Goal: Task Accomplishment & Management: Use online tool/utility

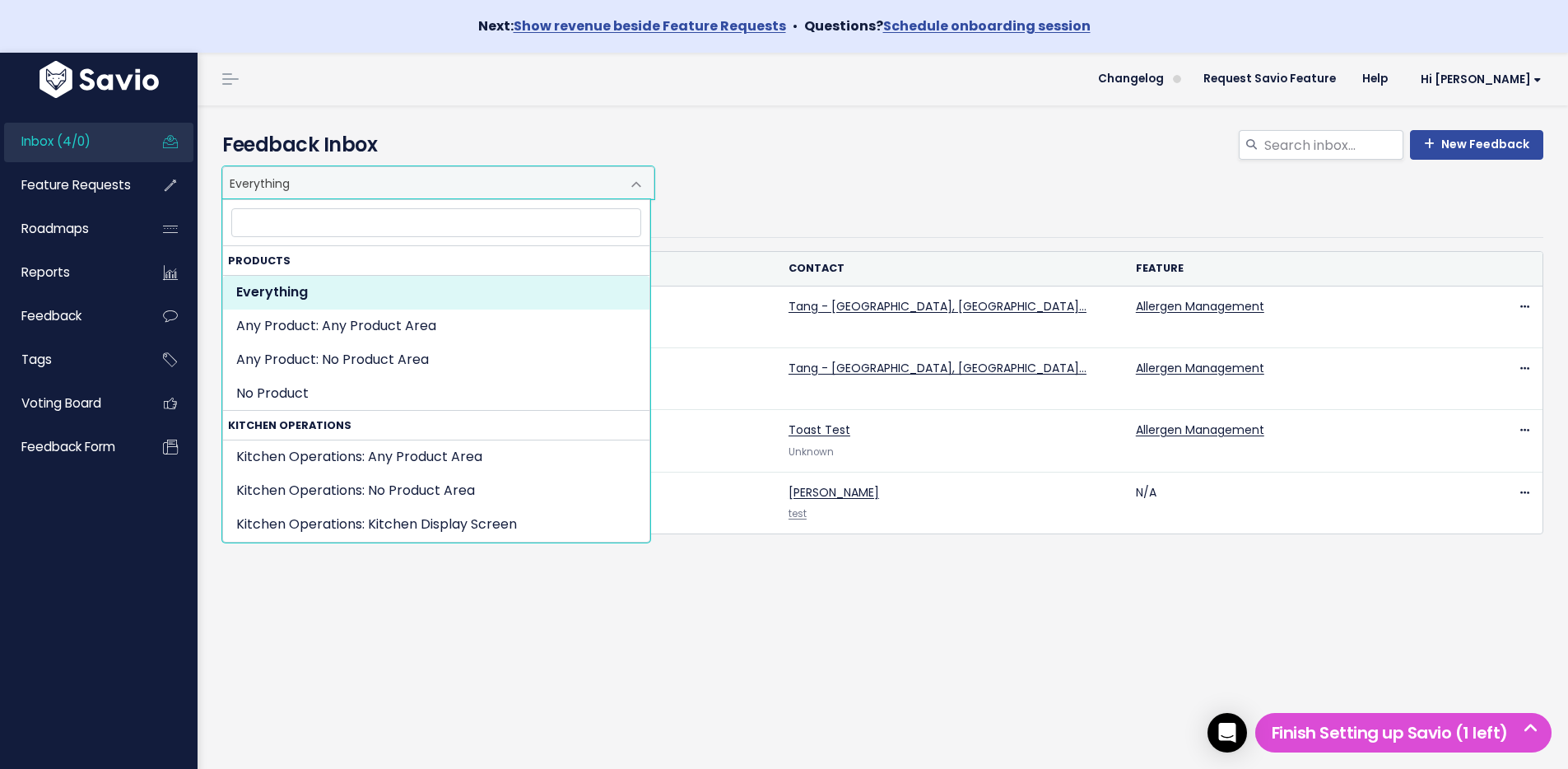
click at [576, 189] on span "Everything" at bounding box center [422, 183] width 398 height 31
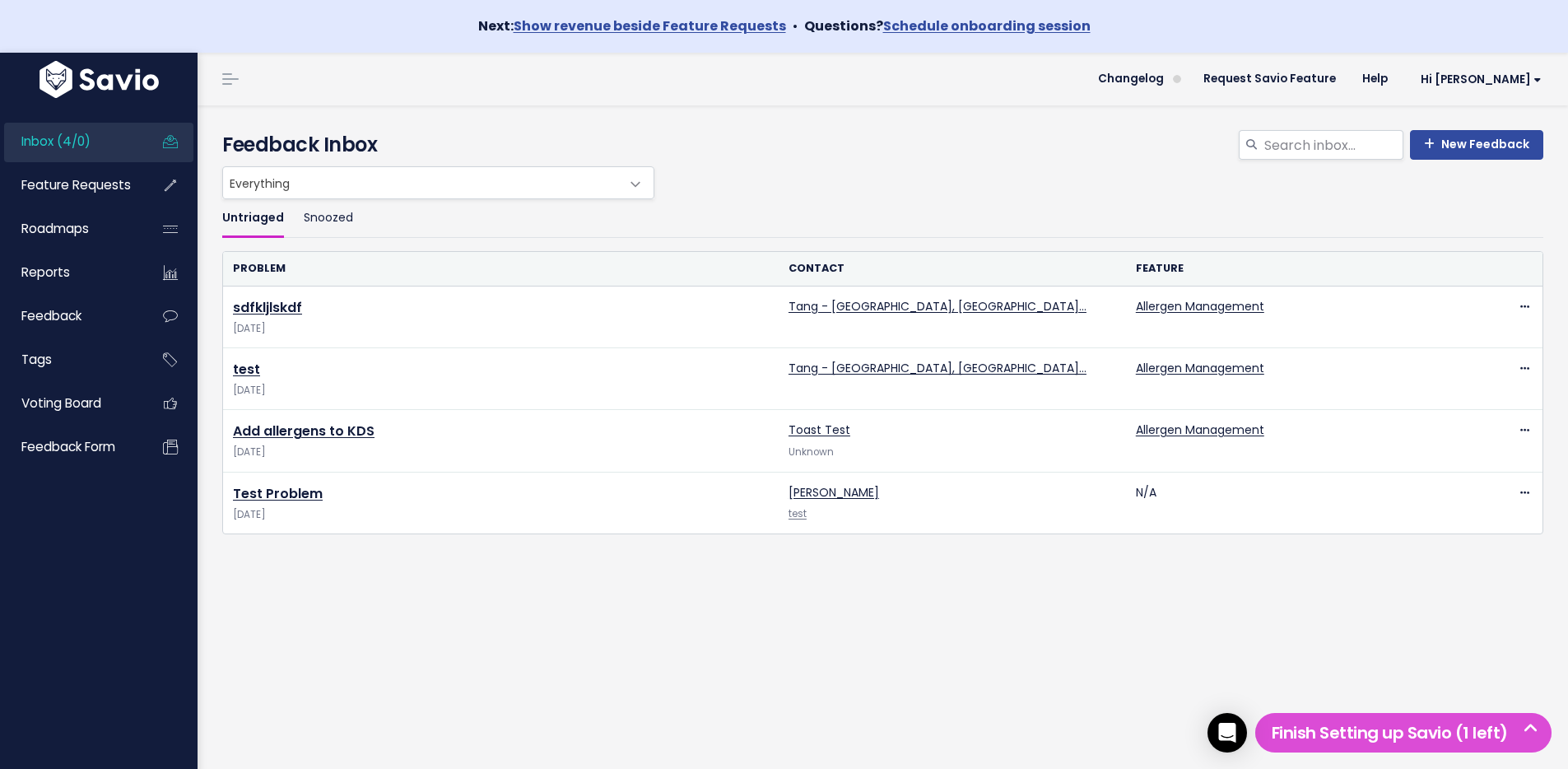
click at [830, 203] on ul "Untriaged Snoozed" at bounding box center [883, 218] width 1321 height 39
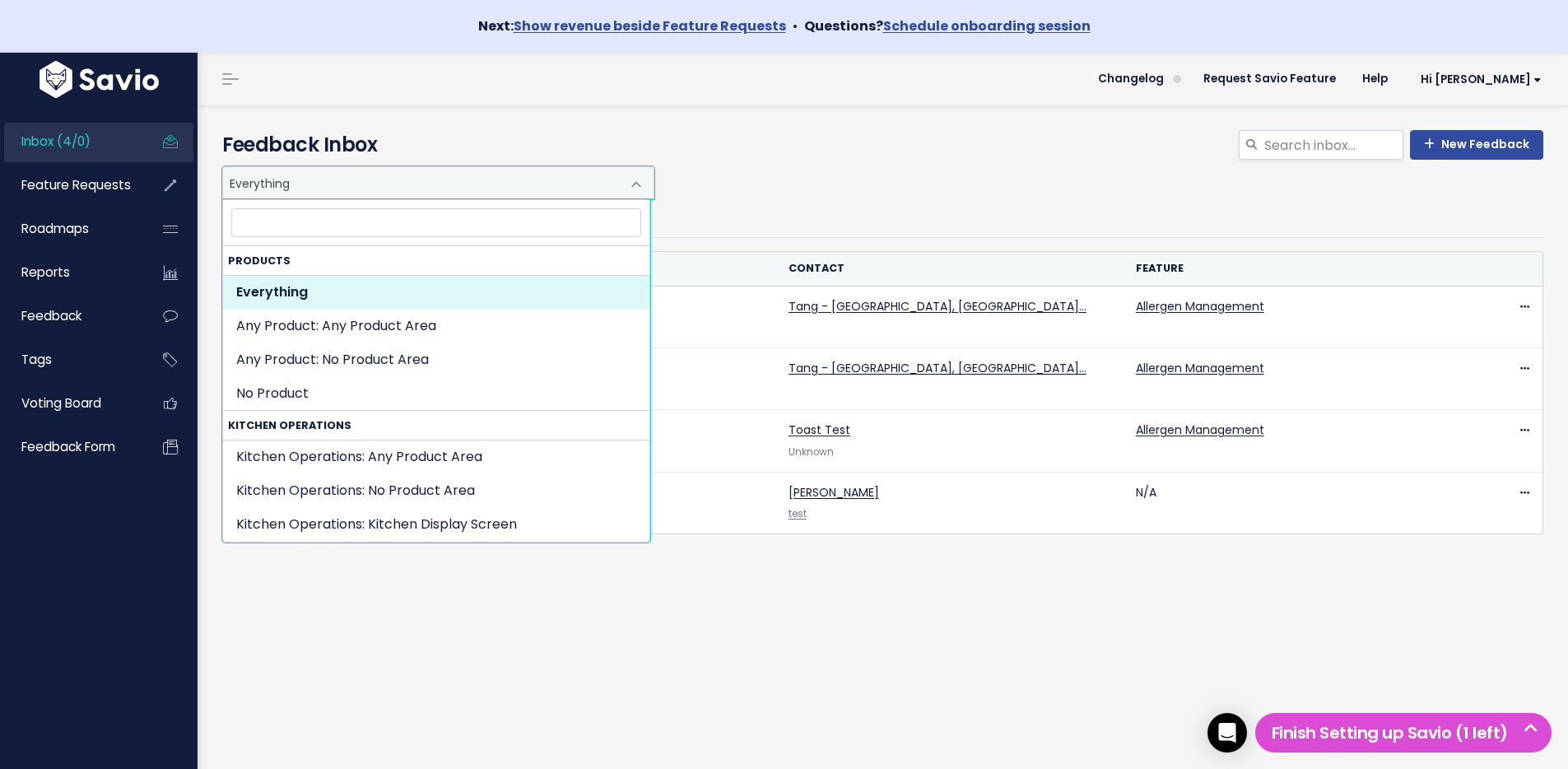
click at [503, 189] on span "Everything" at bounding box center [422, 183] width 398 height 31
click at [907, 187] on div "Everything Any Product: Any Product Area Any Product: No Product Area No Produc…" at bounding box center [879, 183] width 1321 height 33
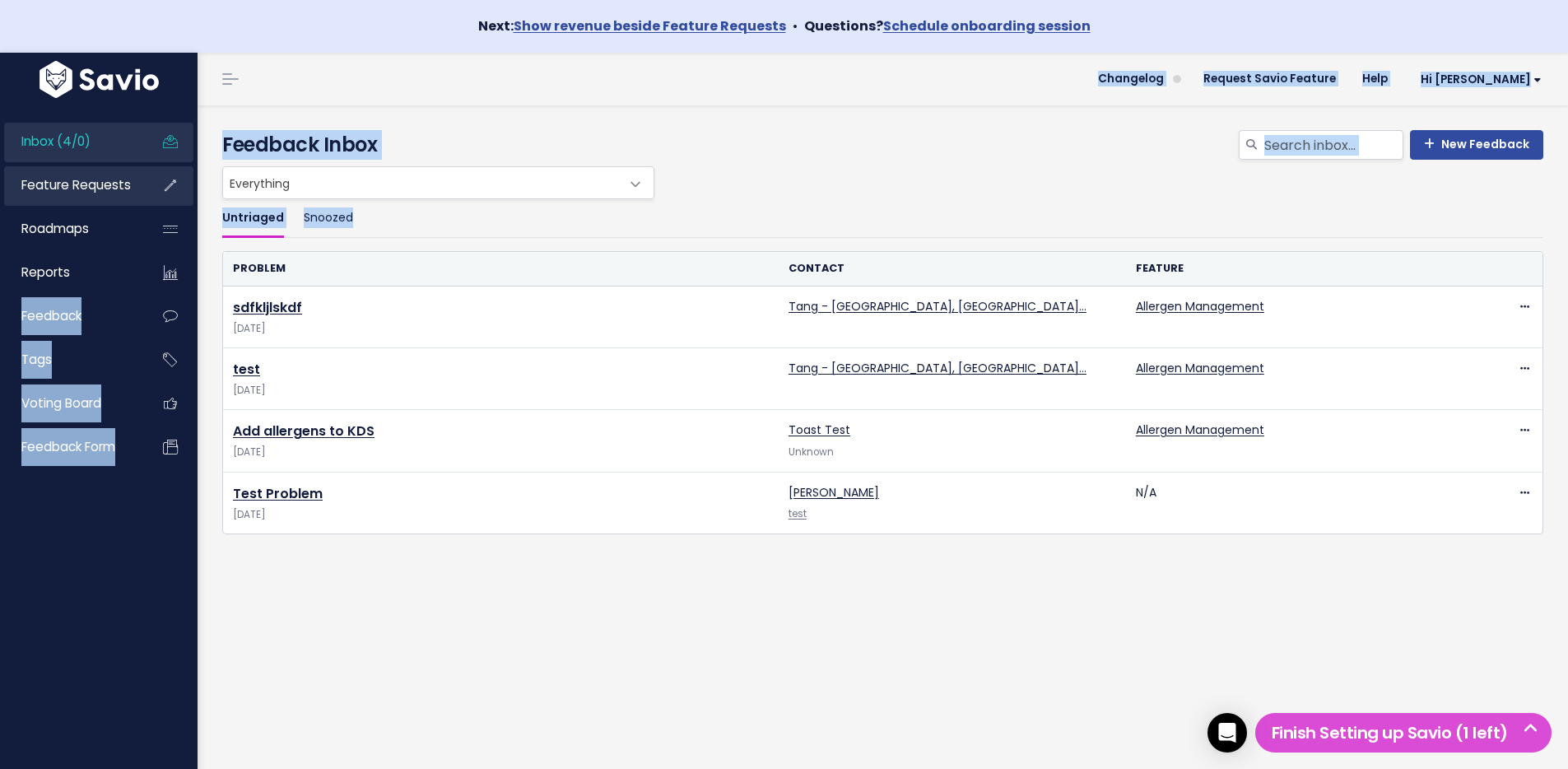
drag, startPoint x: 77, startPoint y: 339, endPoint x: 139, endPoint y: 201, distance: 151.3
click at [104, 243] on div "Inbox (4/0) Feature Requests Roadmaps" at bounding box center [784, 437] width 1568 height 769
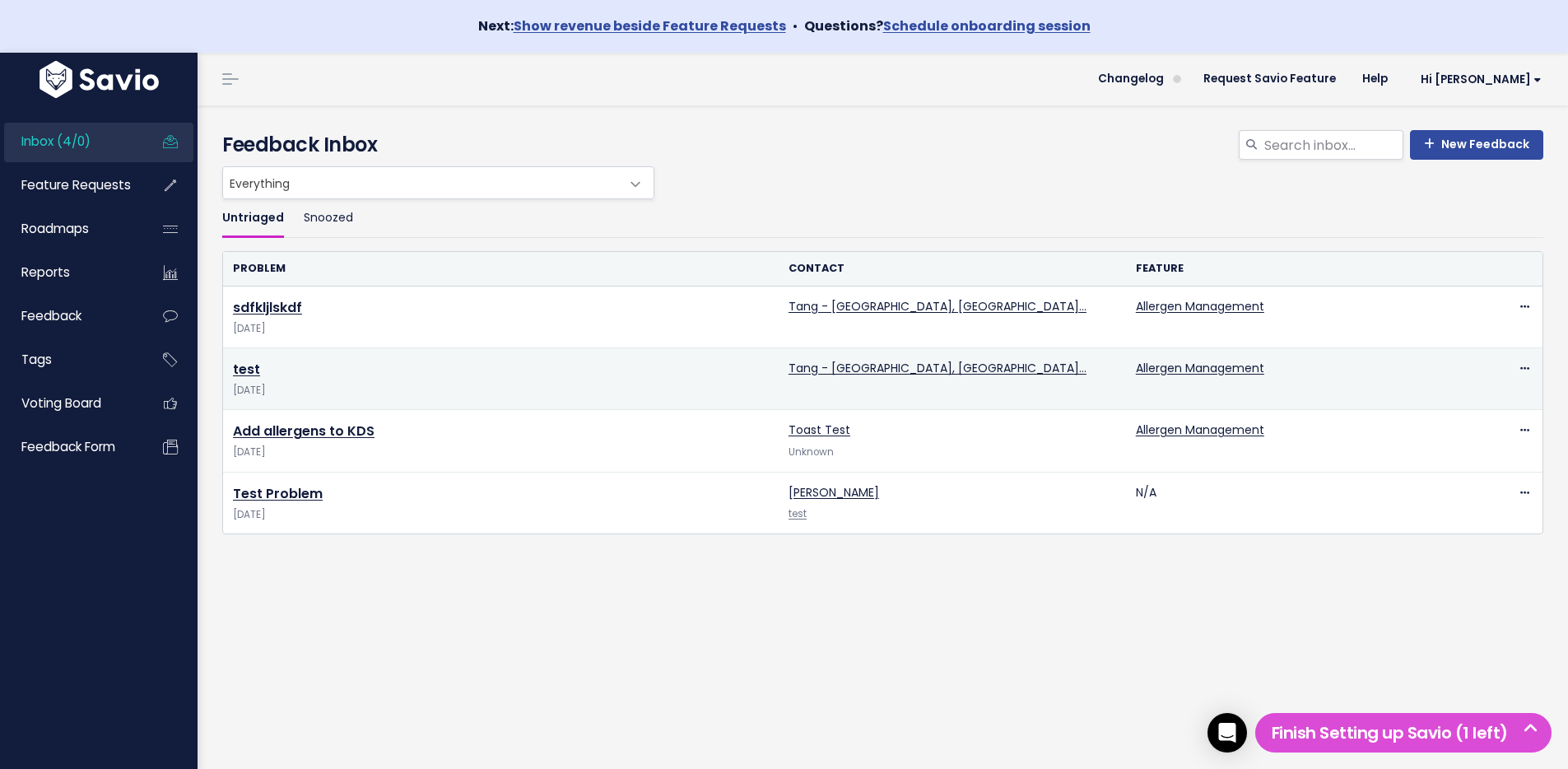
click at [583, 406] on td "test Oct 8 2025" at bounding box center [501, 379] width 555 height 62
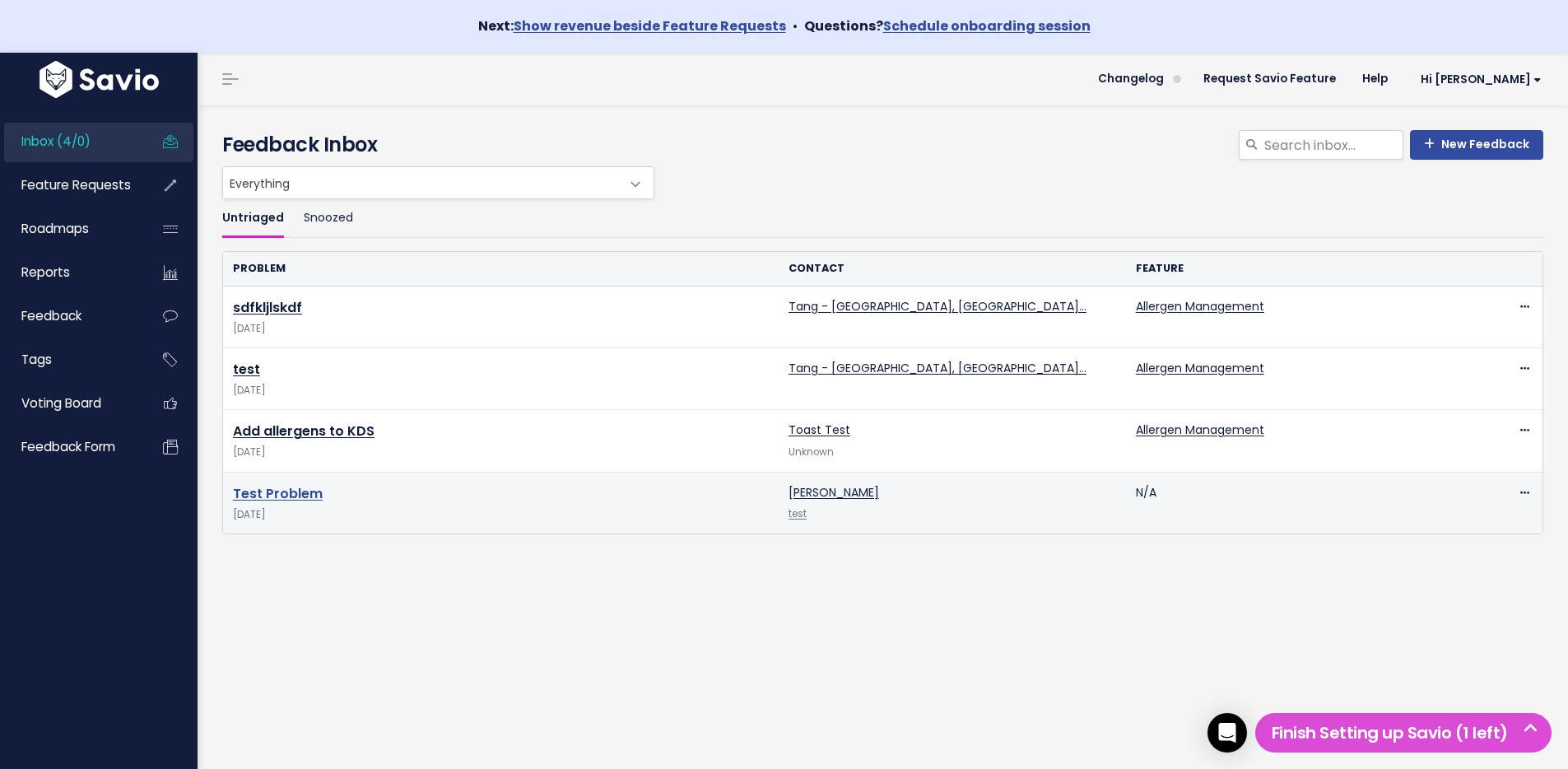
click at [283, 496] on link "Test Problem" at bounding box center [278, 493] width 90 height 19
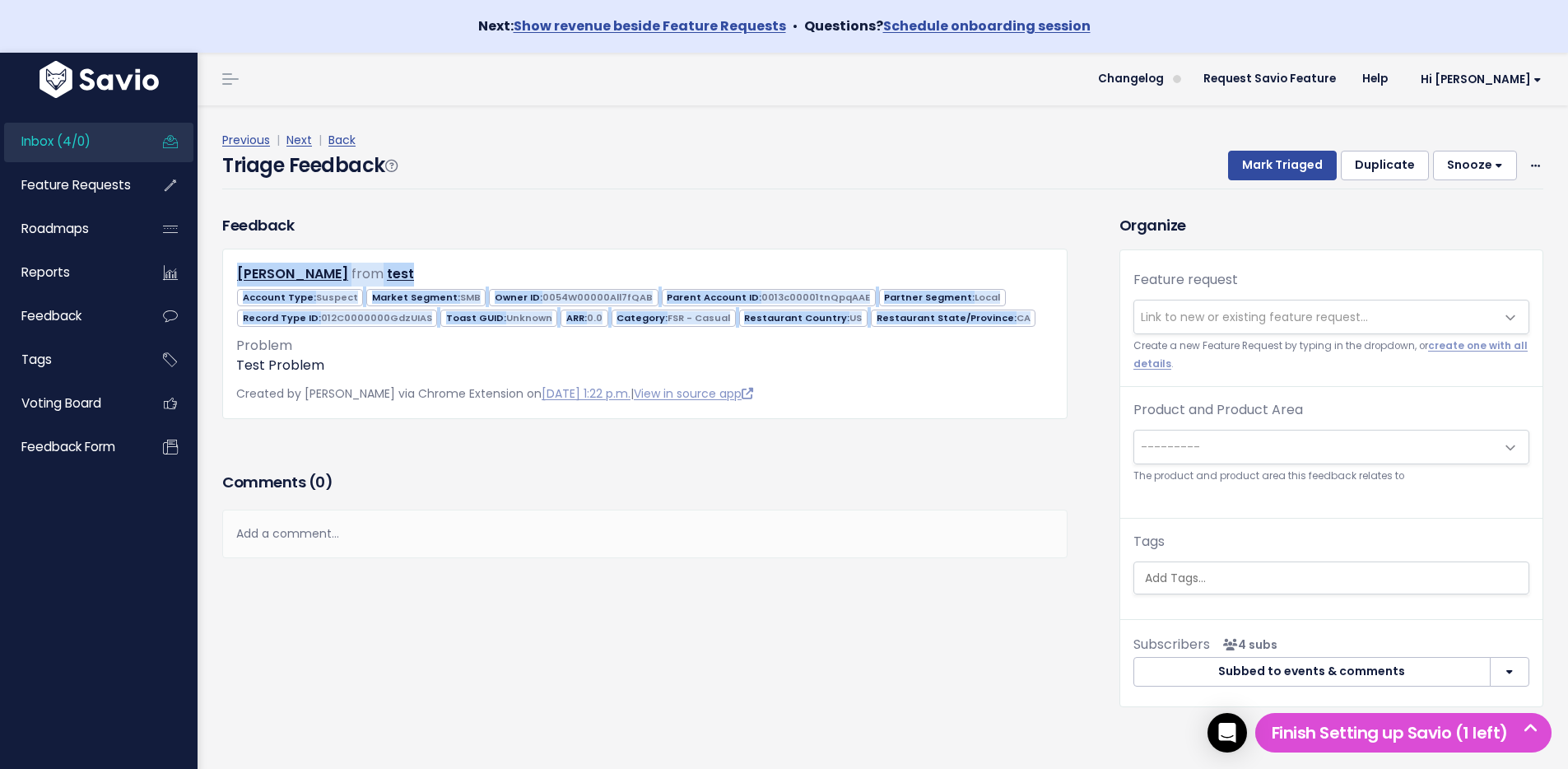
drag, startPoint x: 1021, startPoint y: 325, endPoint x: 457, endPoint y: 323, distance: 564.0
click at [429, 246] on div "Feedback John Smith from test Suspect SMB" at bounding box center [645, 316] width 846 height 204
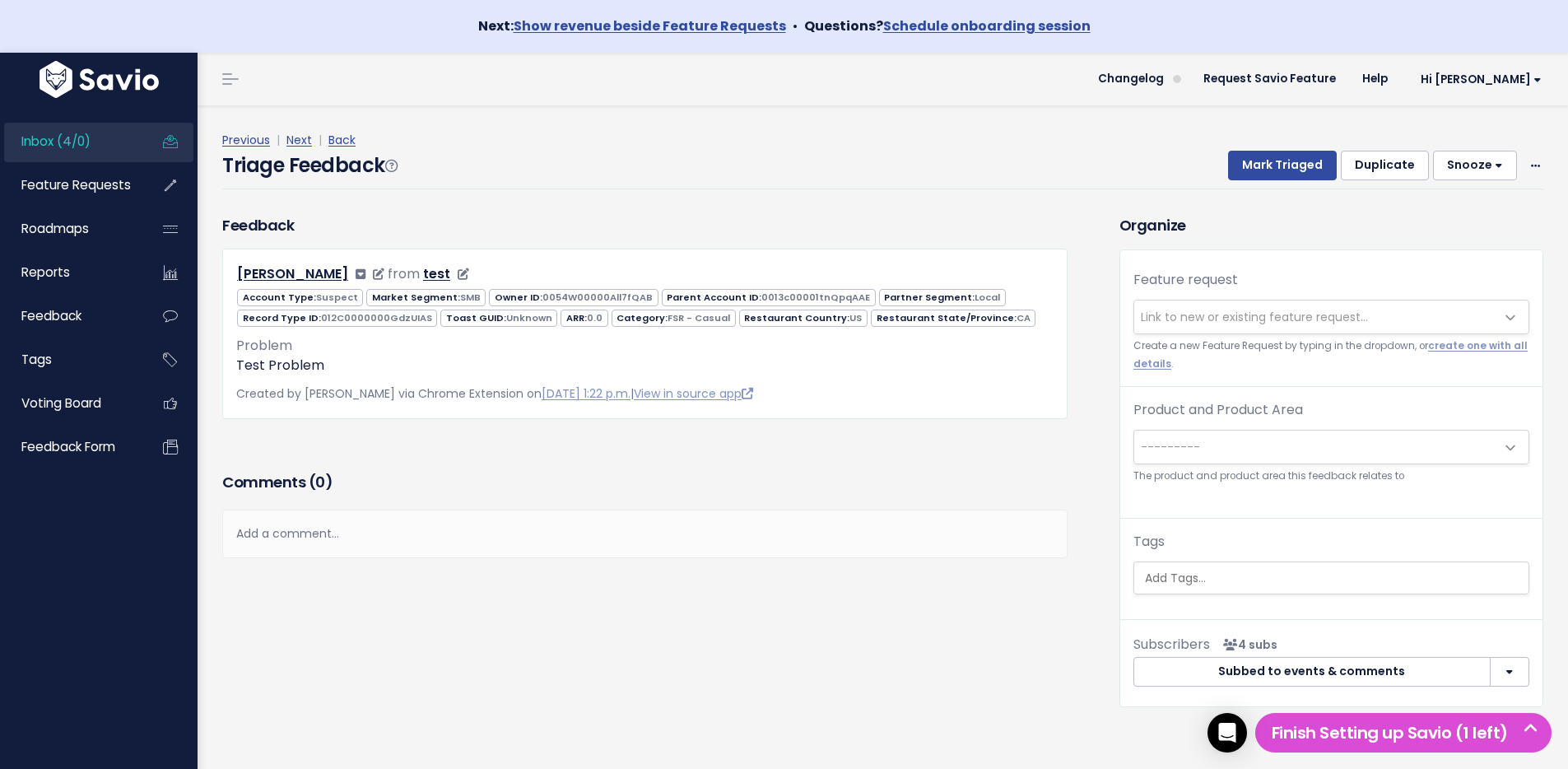
drag, startPoint x: 457, startPoint y: 324, endPoint x: 336, endPoint y: 284, distance: 127.4
click at [455, 324] on span "Toast GUID: Unknown" at bounding box center [498, 318] width 117 height 17
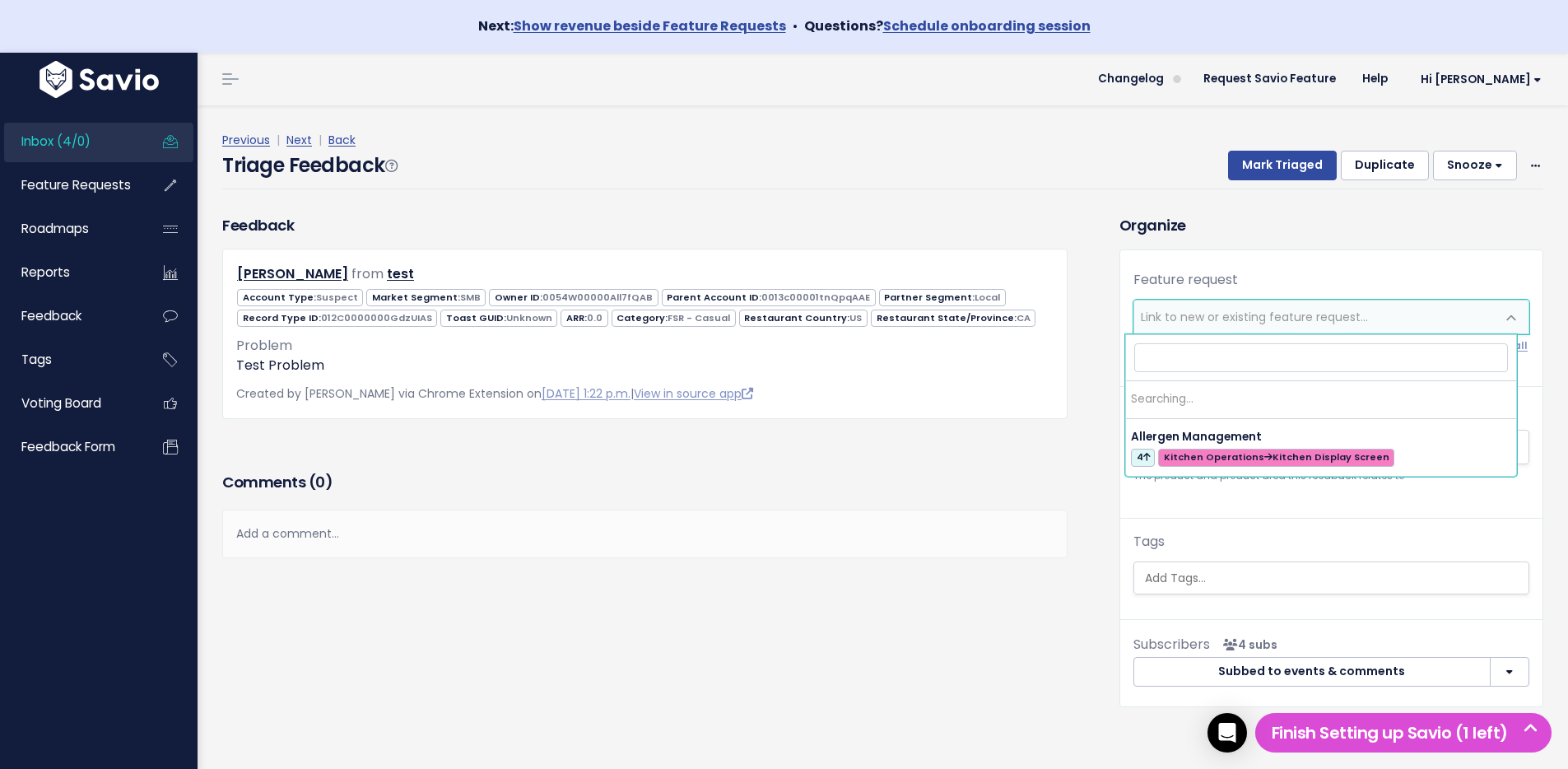
click at [1216, 318] on span "Link to new or existing feature request..." at bounding box center [1254, 317] width 227 height 17
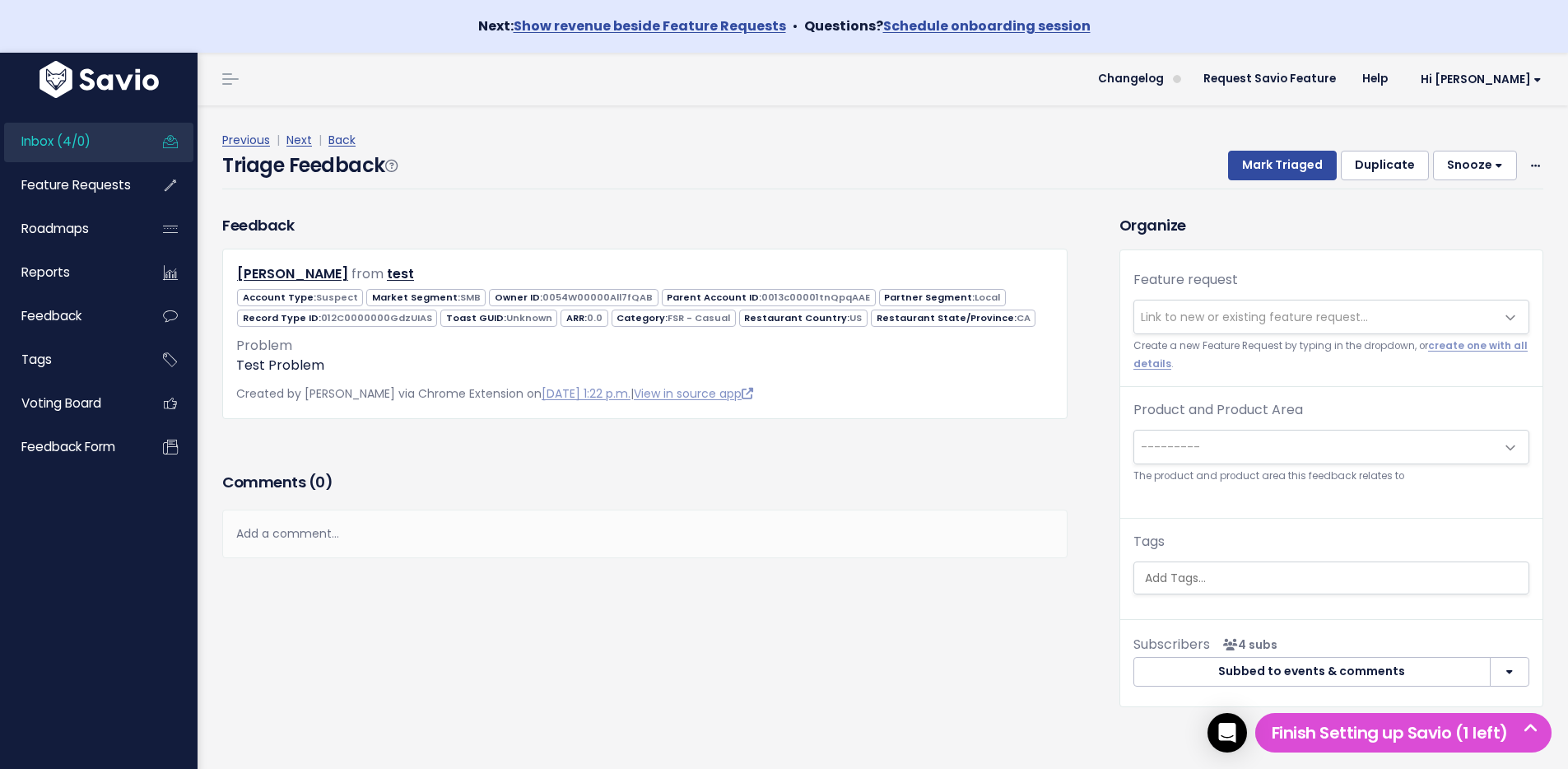
click at [398, 212] on div "Previous | Next | Back Triage Feedback Mark Triaged Duplicate Snooze 1 day 3 da…" at bounding box center [889, 159] width 1333 height 108
drag, startPoint x: 366, startPoint y: 165, endPoint x: 312, endPoint y: 166, distance: 54.0
click at [312, 165] on h4 "Triage Feedback" at bounding box center [309, 165] width 174 height 30
drag, startPoint x: 471, startPoint y: 243, endPoint x: 856, endPoint y: 306, distance: 390.1
click at [474, 243] on div "Feedback John Smith from test Suspect SMB" at bounding box center [645, 316] width 846 height 204
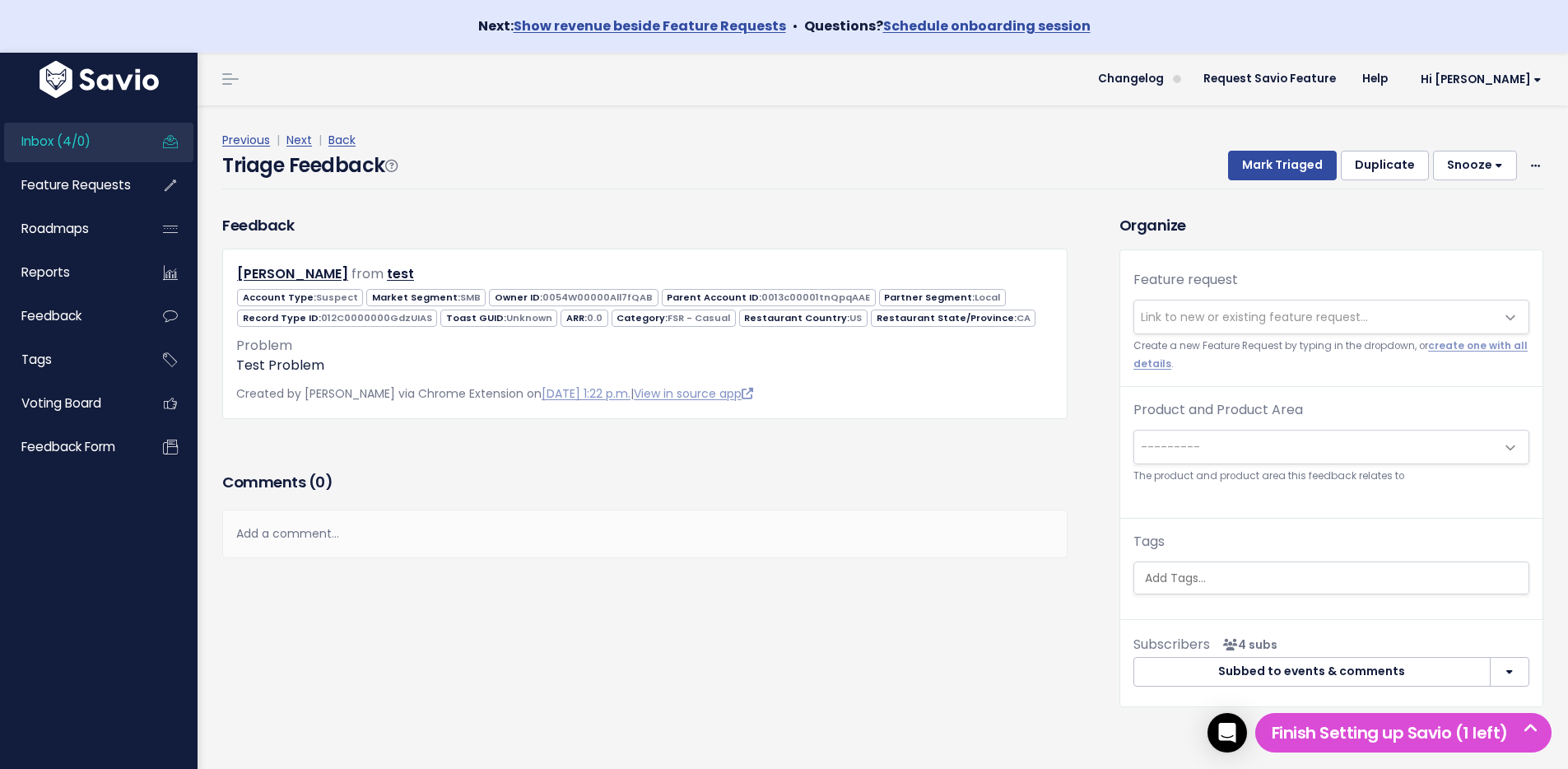
click at [1205, 331] on span "Link to new or existing feature request..." at bounding box center [1314, 317] width 361 height 33
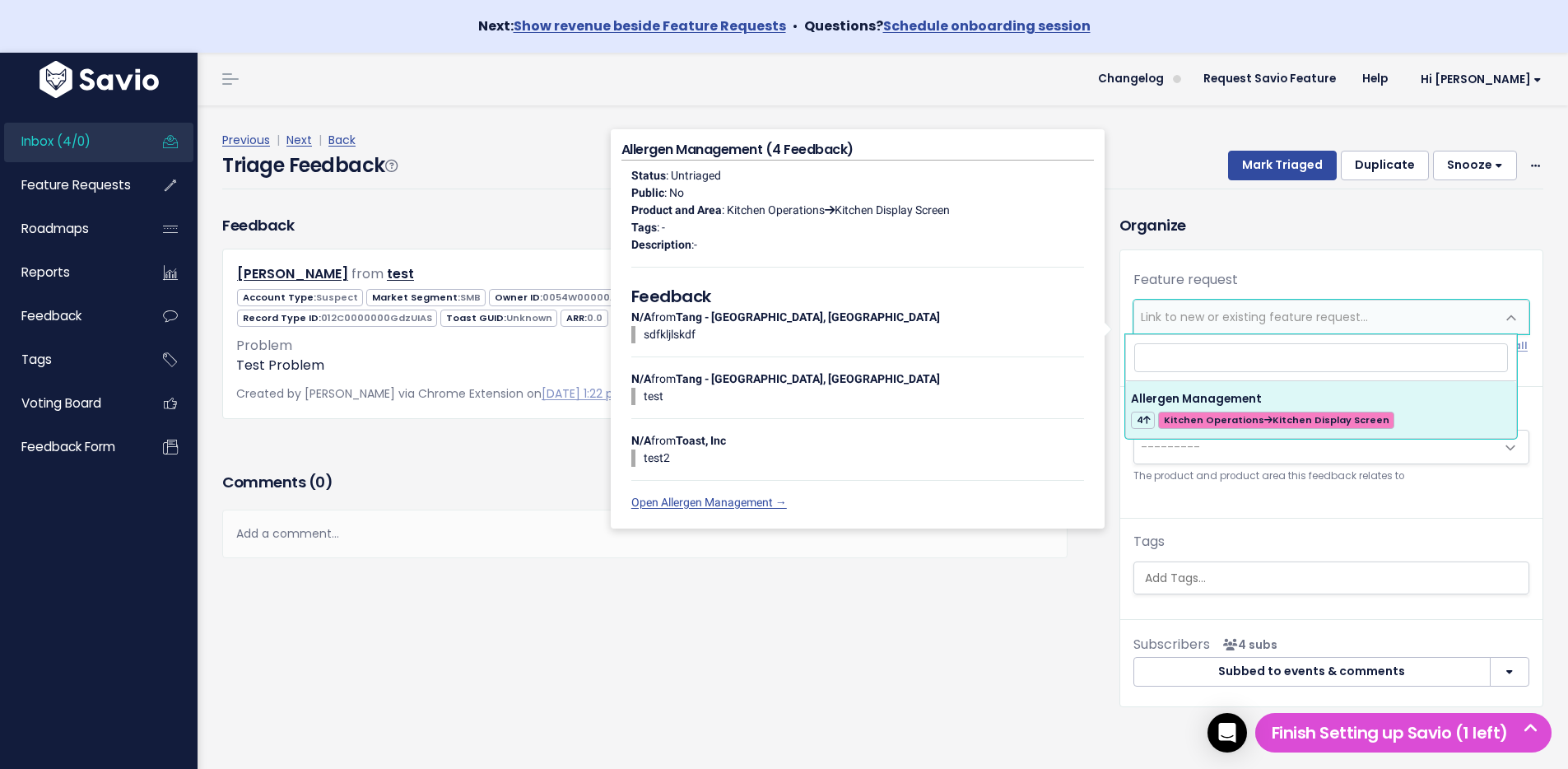
select select "63481"
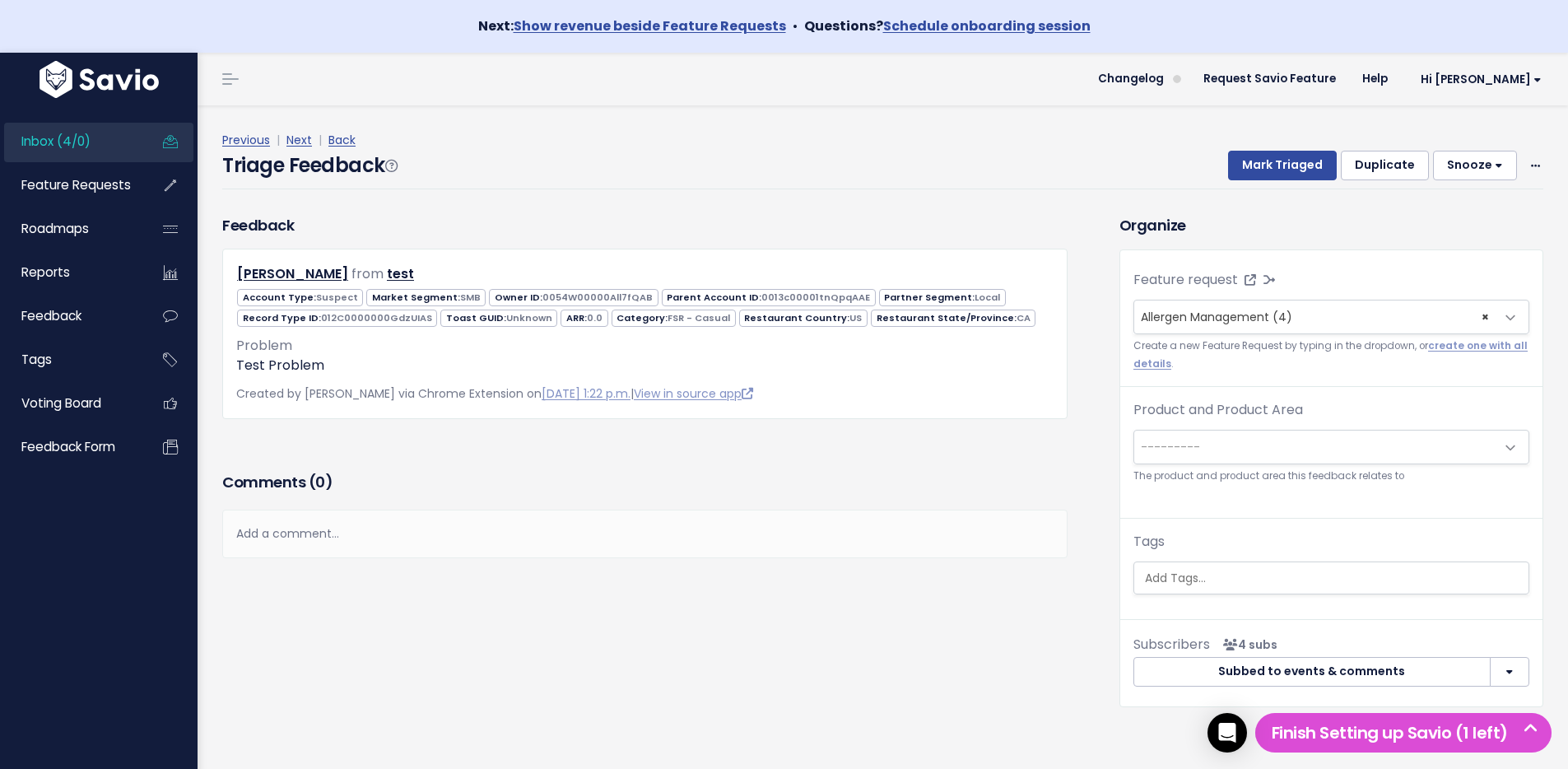
click at [1167, 451] on span "---------" at bounding box center [1170, 447] width 60 height 17
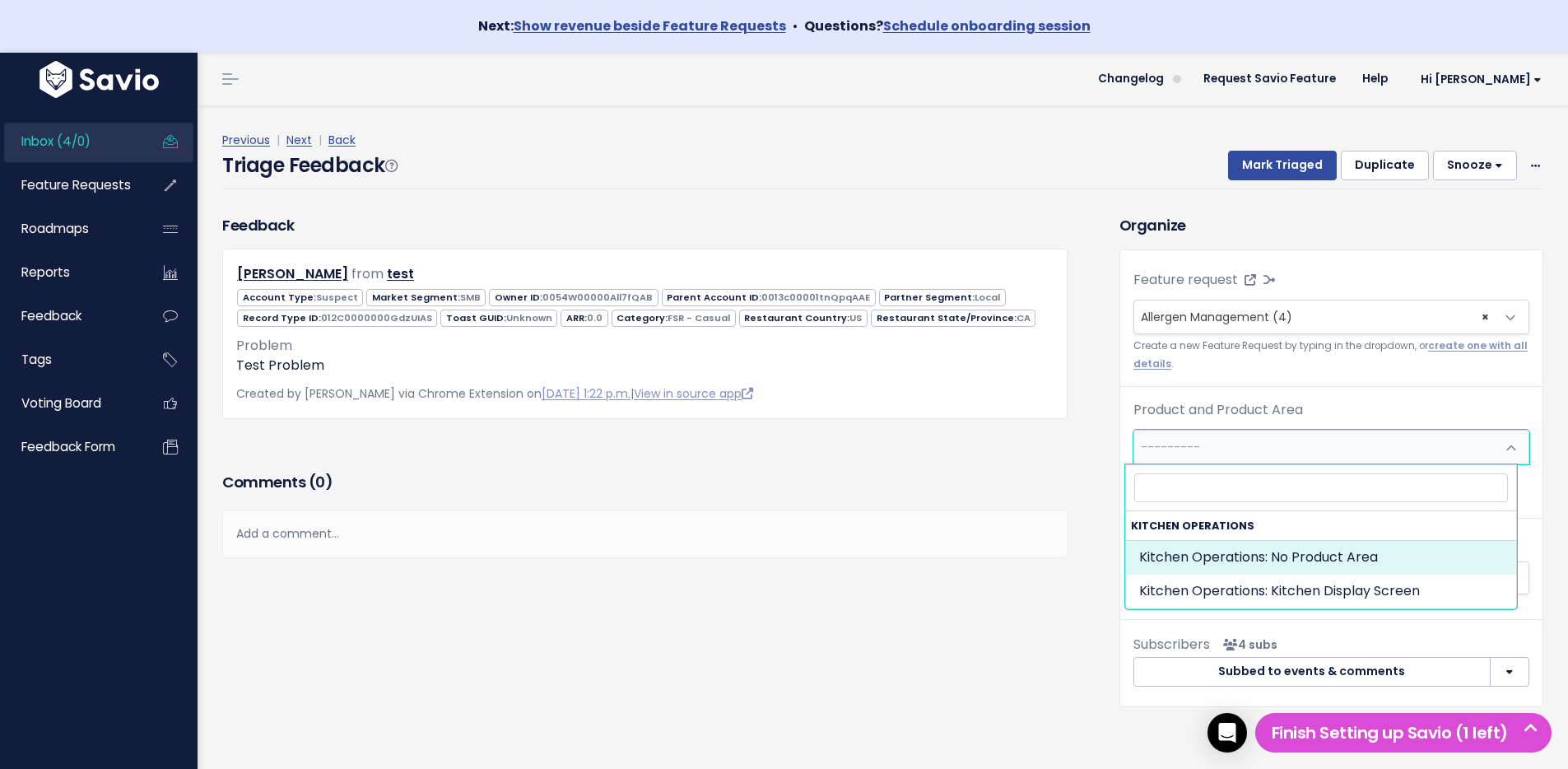
select select "KITCHEN_OPERATIONS:KITCHEN_DISPLAY_SCREEN"
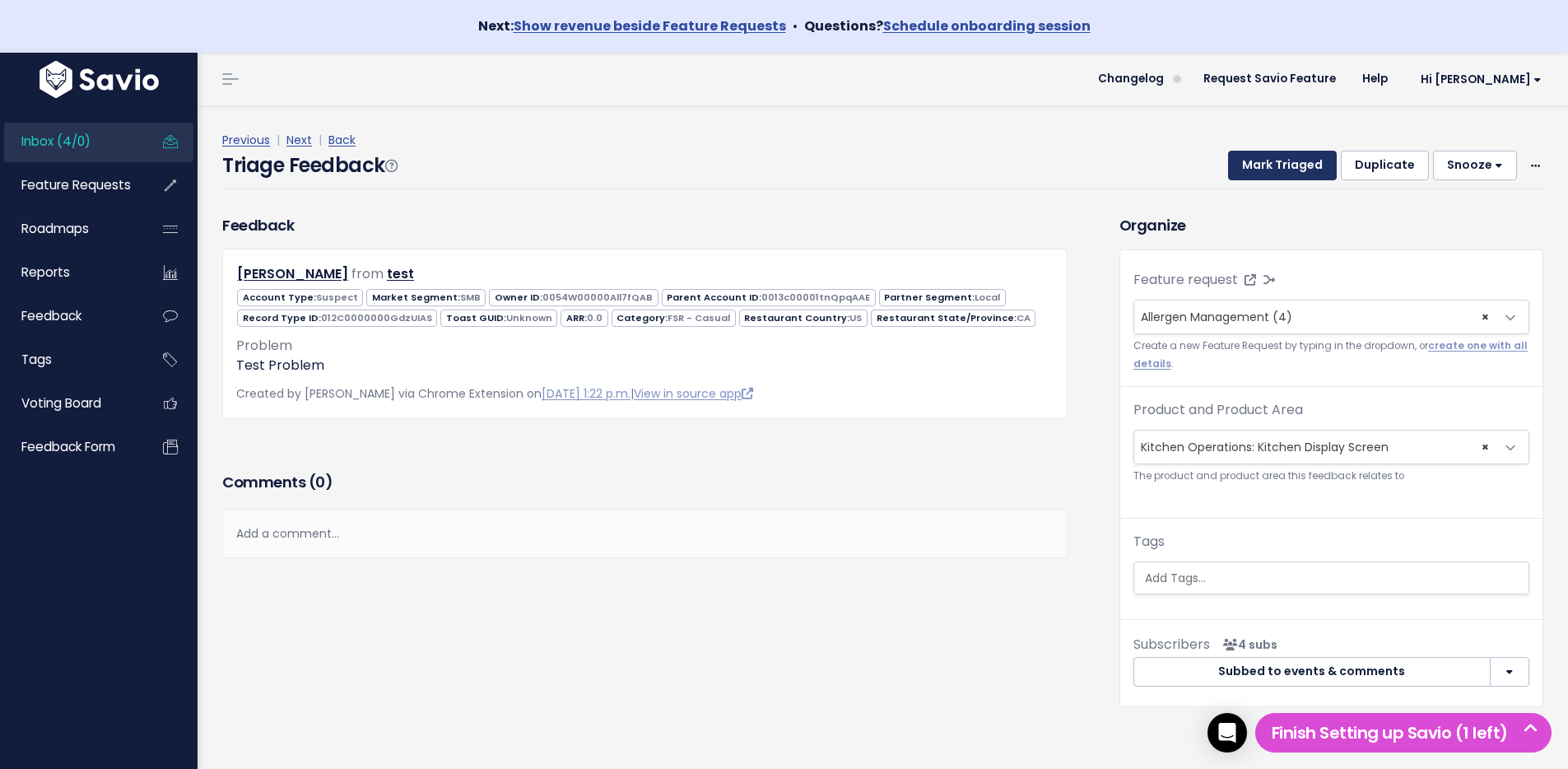
click at [1248, 176] on button "Mark Triaged" at bounding box center [1281, 165] width 108 height 30
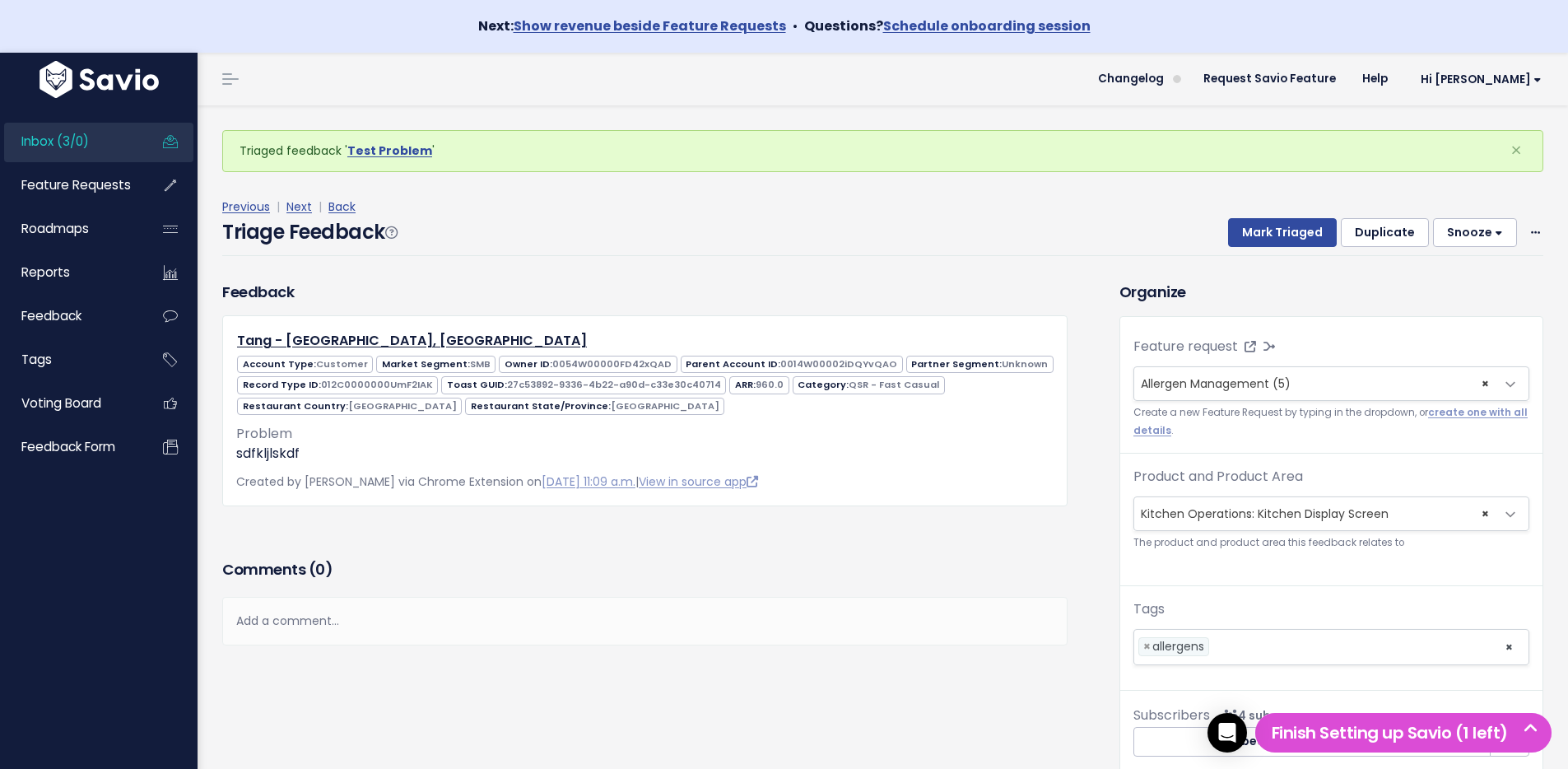
drag, startPoint x: 381, startPoint y: 230, endPoint x: 291, endPoint y: 241, distance: 90.7
click at [291, 241] on h4 "Triage Feedback" at bounding box center [309, 232] width 174 height 30
click at [366, 235] on h4 "Triage Feedback" at bounding box center [309, 232] width 174 height 30
click at [815, 264] on div "Previous | Next | Back Triage Feedback Mark Triaged Duplicate Snooze 1 day 3 da…" at bounding box center [889, 226] width 1333 height 108
drag, startPoint x: 1129, startPoint y: 353, endPoint x: 1228, endPoint y: 346, distance: 99.2
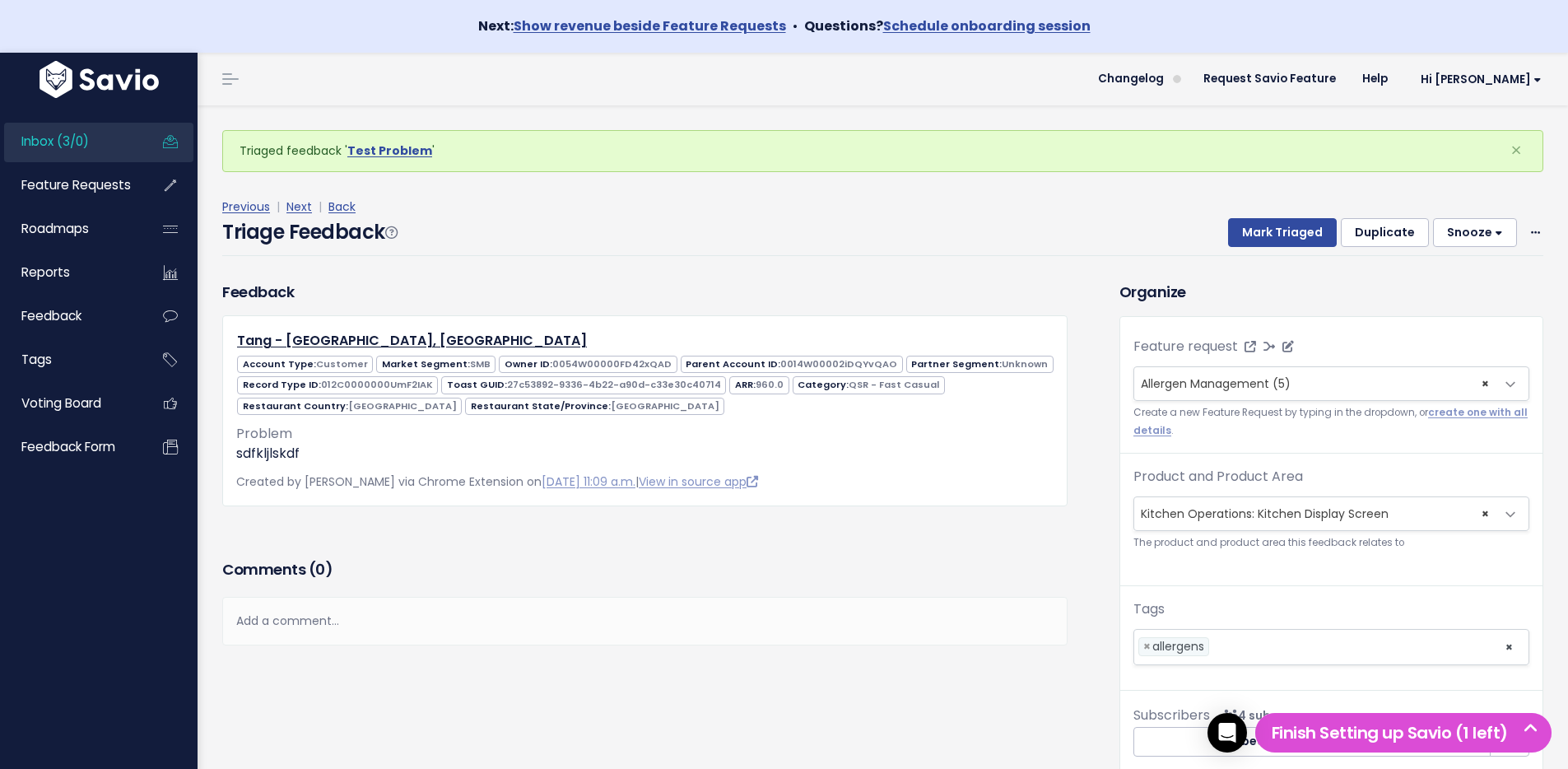
click at [1228, 346] on span "Feature request" at bounding box center [1186, 346] width 107 height 17
click at [1213, 351] on label "Feature request" at bounding box center [1185, 346] width 104 height 20
click at [1133, 365] on select "--------- Allergen Management (5)" at bounding box center [1132, 365] width 1 height 1
click at [98, 155] on link "Inbox (3/0)" at bounding box center [70, 141] width 132 height 38
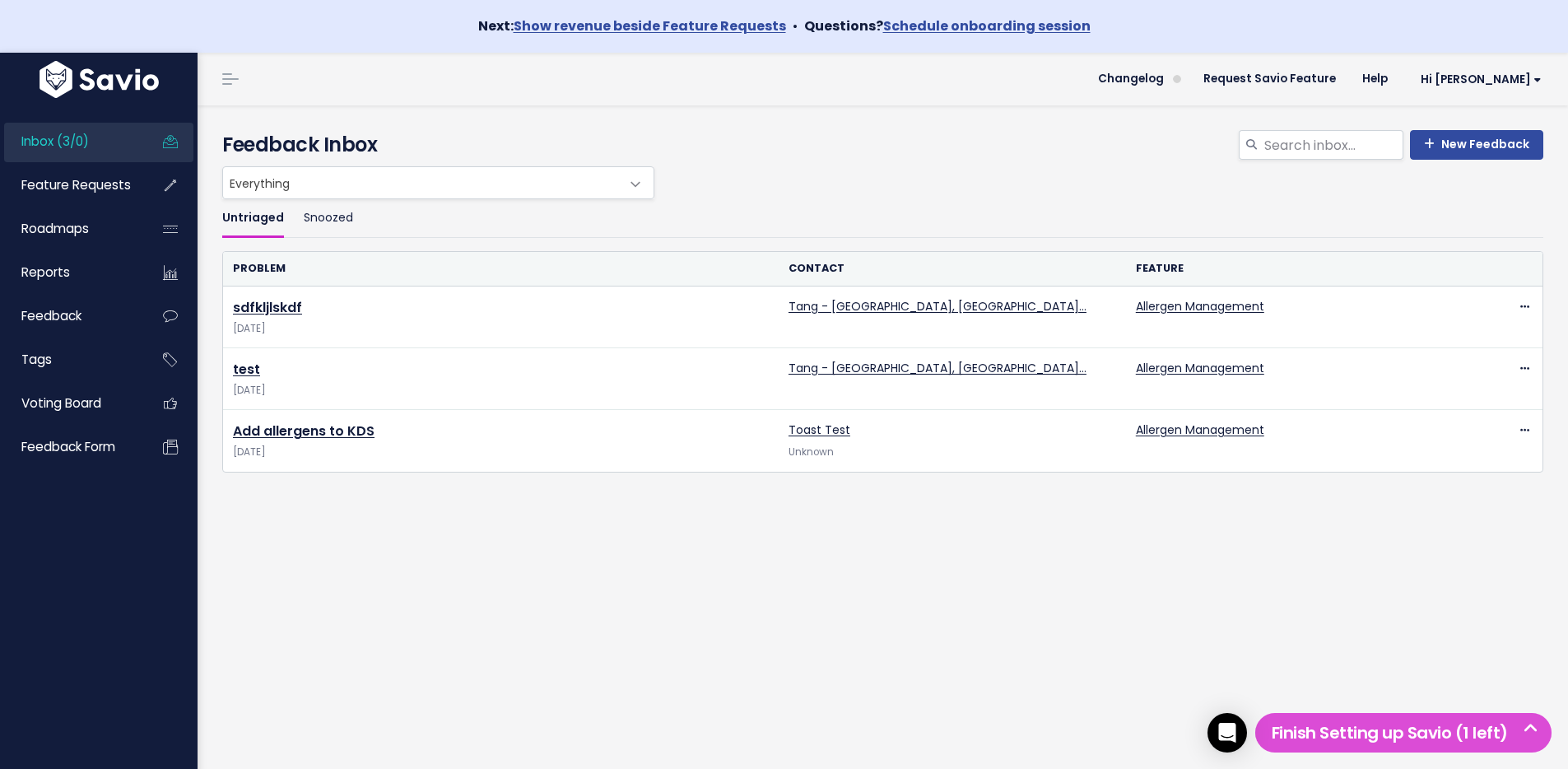
click at [849, 557] on div "Untriaged Snoozed Problem Contact Feature sdfkljlskdf [DATE] [GEOGRAPHIC_DATA],…" at bounding box center [883, 402] width 1346 height 405
